Goal: Find specific page/section: Find specific page/section

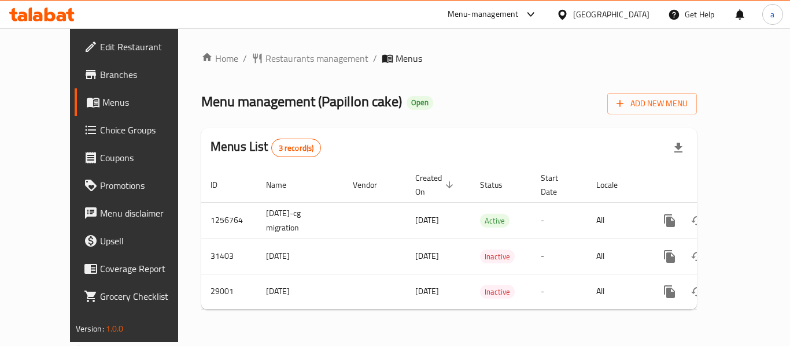
click at [573, 21] on div at bounding box center [564, 14] width 17 height 13
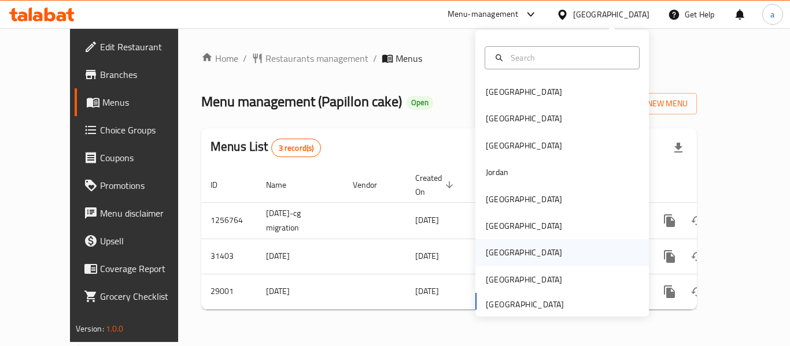
click at [486, 255] on div "[GEOGRAPHIC_DATA]" at bounding box center [524, 252] width 76 height 13
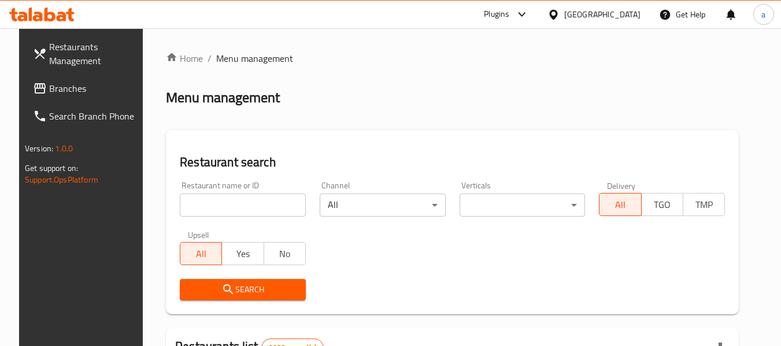
click at [37, 90] on div at bounding box center [390, 173] width 781 height 346
click at [49, 90] on span "Branches" at bounding box center [94, 89] width 91 height 14
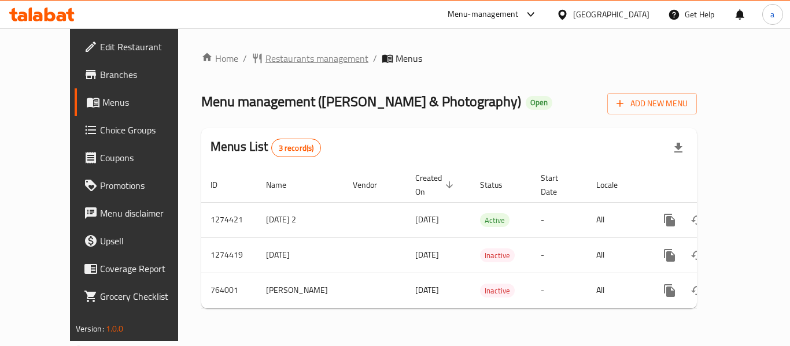
click at [265, 53] on span "Restaurants management" at bounding box center [316, 58] width 103 height 14
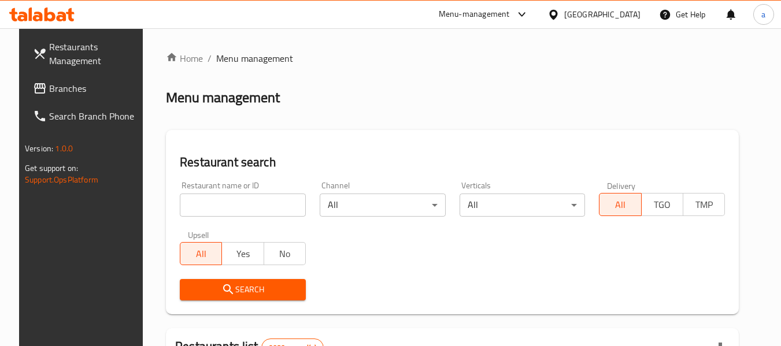
click at [625, 16] on div "[GEOGRAPHIC_DATA]" at bounding box center [602, 14] width 76 height 13
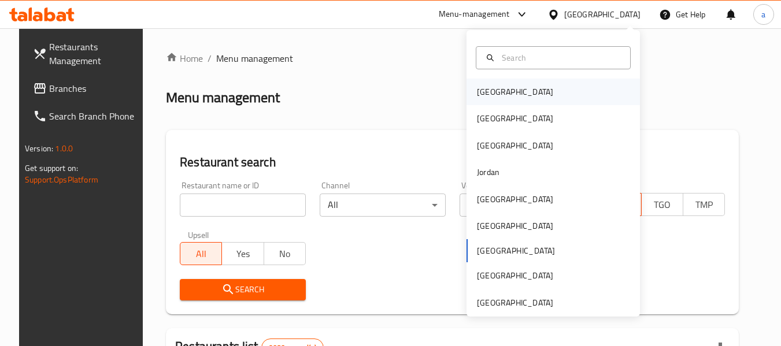
click at [503, 93] on div "[GEOGRAPHIC_DATA]" at bounding box center [515, 92] width 95 height 27
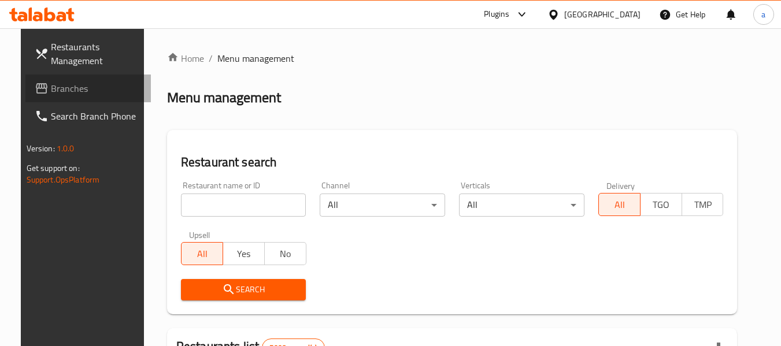
click at [44, 79] on link "Branches" at bounding box center [88, 89] width 126 height 28
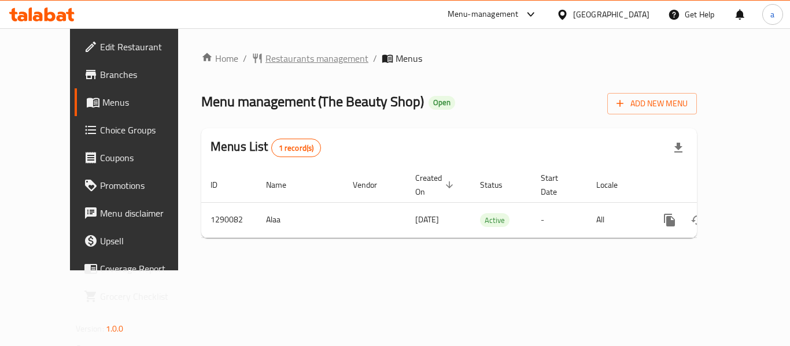
click at [265, 55] on span "Restaurants management" at bounding box center [316, 58] width 103 height 14
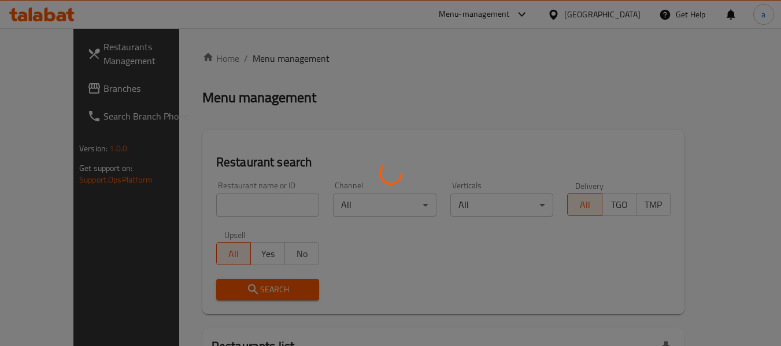
click at [617, 15] on div at bounding box center [390, 173] width 781 height 346
click at [602, 17] on div at bounding box center [390, 173] width 781 height 346
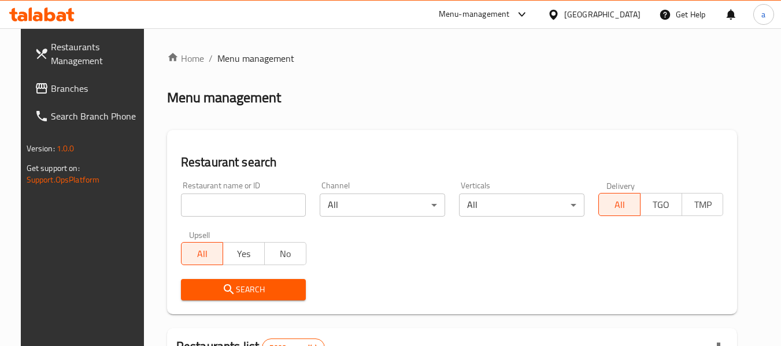
click at [636, 1] on div "[GEOGRAPHIC_DATA]" at bounding box center [594, 15] width 112 height 28
click at [632, 10] on div "[GEOGRAPHIC_DATA]" at bounding box center [602, 14] width 76 height 13
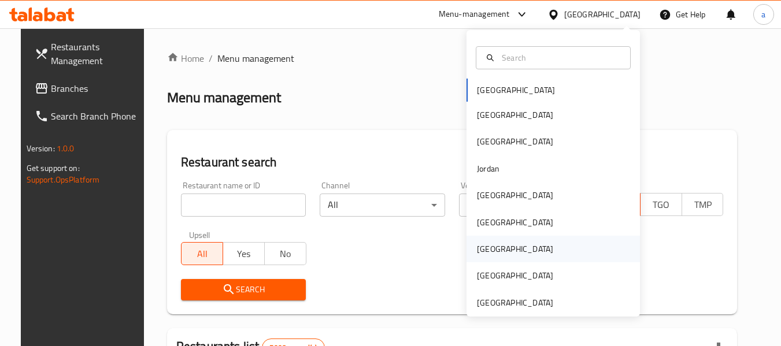
click at [468, 254] on div "[GEOGRAPHIC_DATA]" at bounding box center [515, 249] width 95 height 27
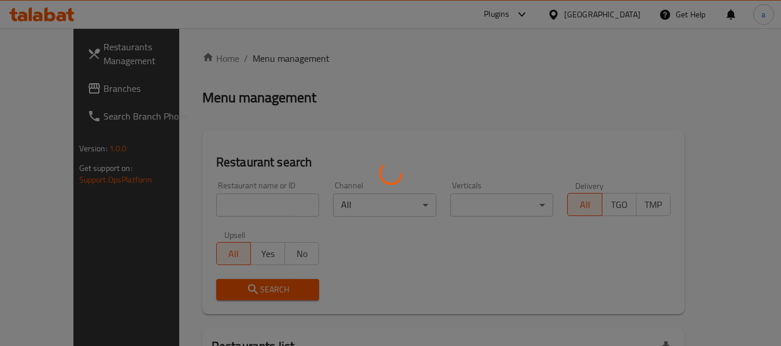
click at [89, 95] on div at bounding box center [390, 173] width 781 height 346
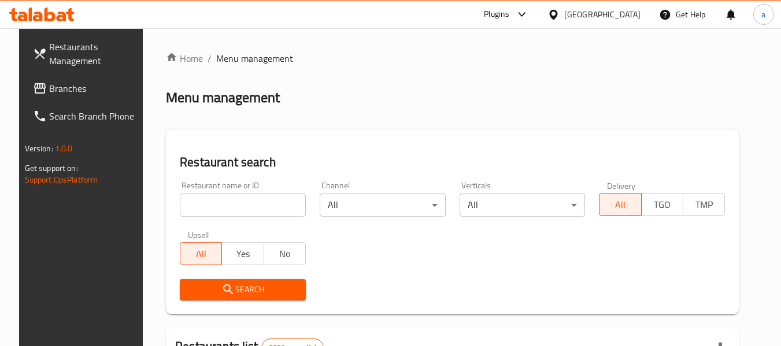
click at [33, 86] on icon at bounding box center [40, 89] width 14 height 14
